Goal: Transaction & Acquisition: Purchase product/service

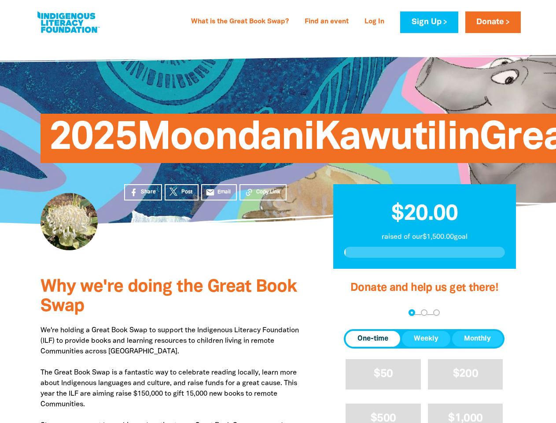
click at [278, 211] on div "2025MoondaniKawutilinGreatBookSwap" at bounding box center [278, 132] width 528 height 184
click at [263, 192] on span "Copy Link" at bounding box center [268, 192] width 24 height 8
click at [356, 313] on div "arrow_back Back Step 1 Step 2 Step 3" at bounding box center [424, 313] width 161 height 11
click at [412, 313] on div "Navigate to step 1 of 3 to enter your donation amount" at bounding box center [412, 312] width 2 height 2
click at [373, 339] on span "One-time" at bounding box center [373, 338] width 31 height 11
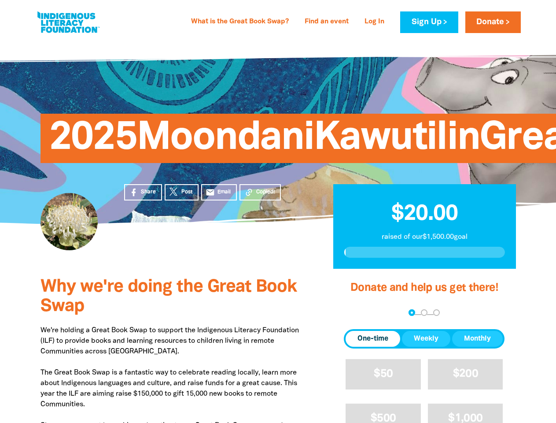
click at [426, 339] on span "Weekly" at bounding box center [426, 338] width 25 height 11
click at [477, 339] on span "Monthly" at bounding box center [477, 338] width 27 height 11
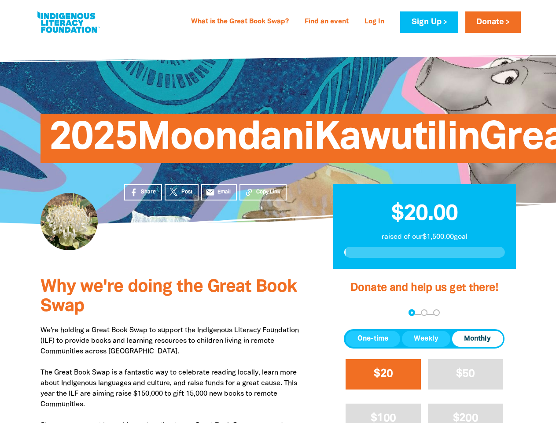
click at [383, 374] on span "$20" at bounding box center [383, 374] width 19 height 10
